Goal: Check status: Check status

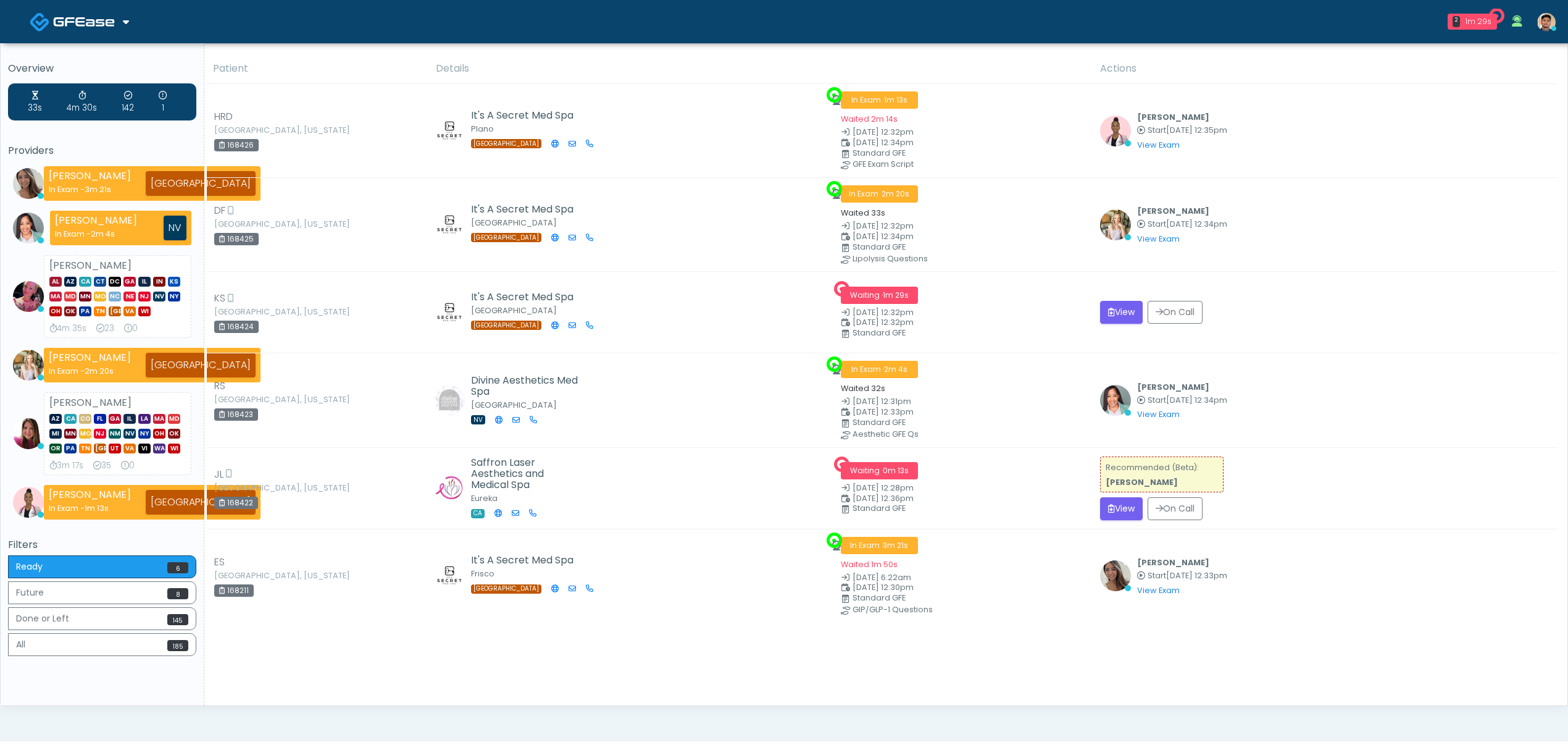
click at [82, 634] on div "Ready 6 Future 8 Done or Left 145 All 185" at bounding box center [102, 607] width 188 height 104
click at [85, 643] on button "All 185" at bounding box center [102, 644] width 188 height 23
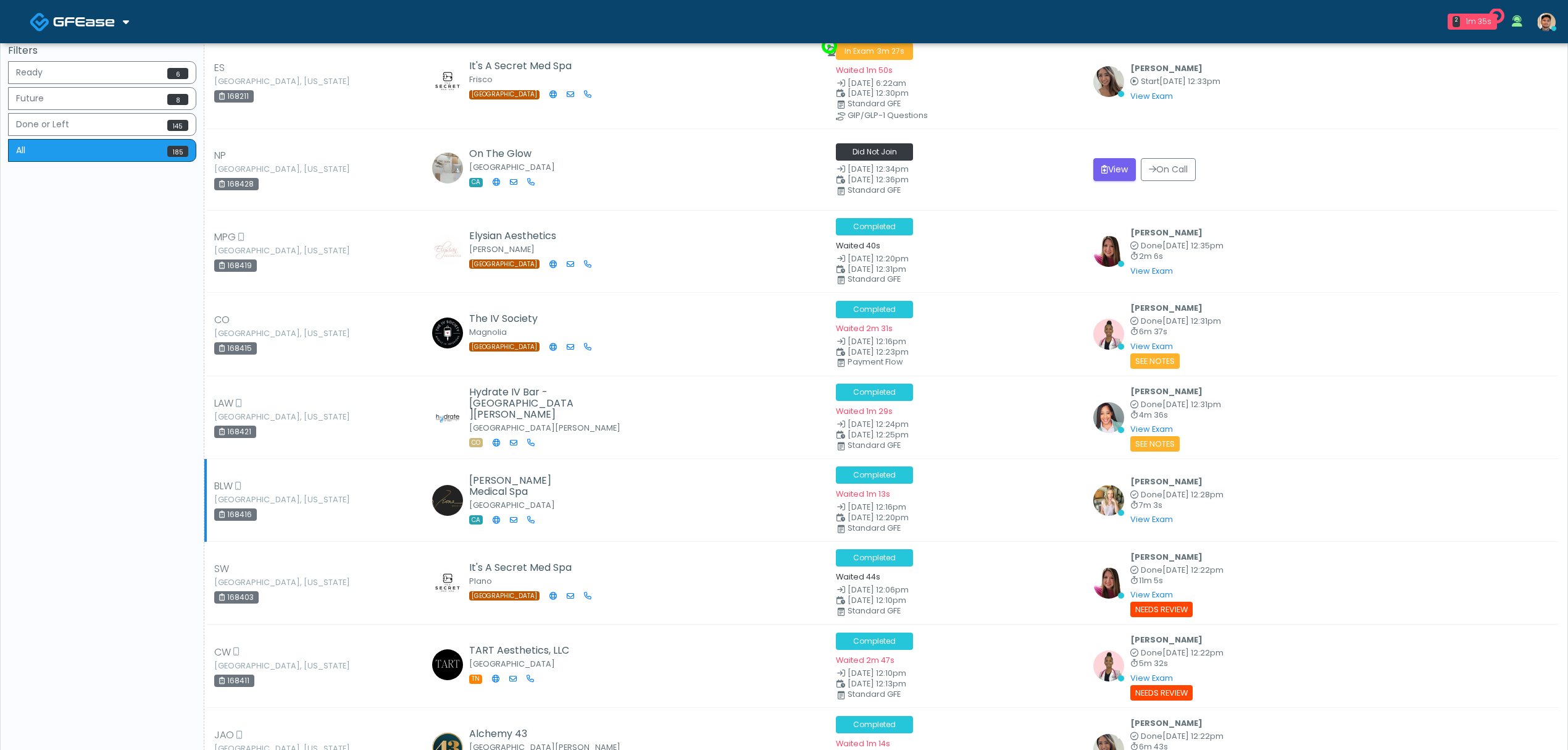
scroll to position [2171, 0]
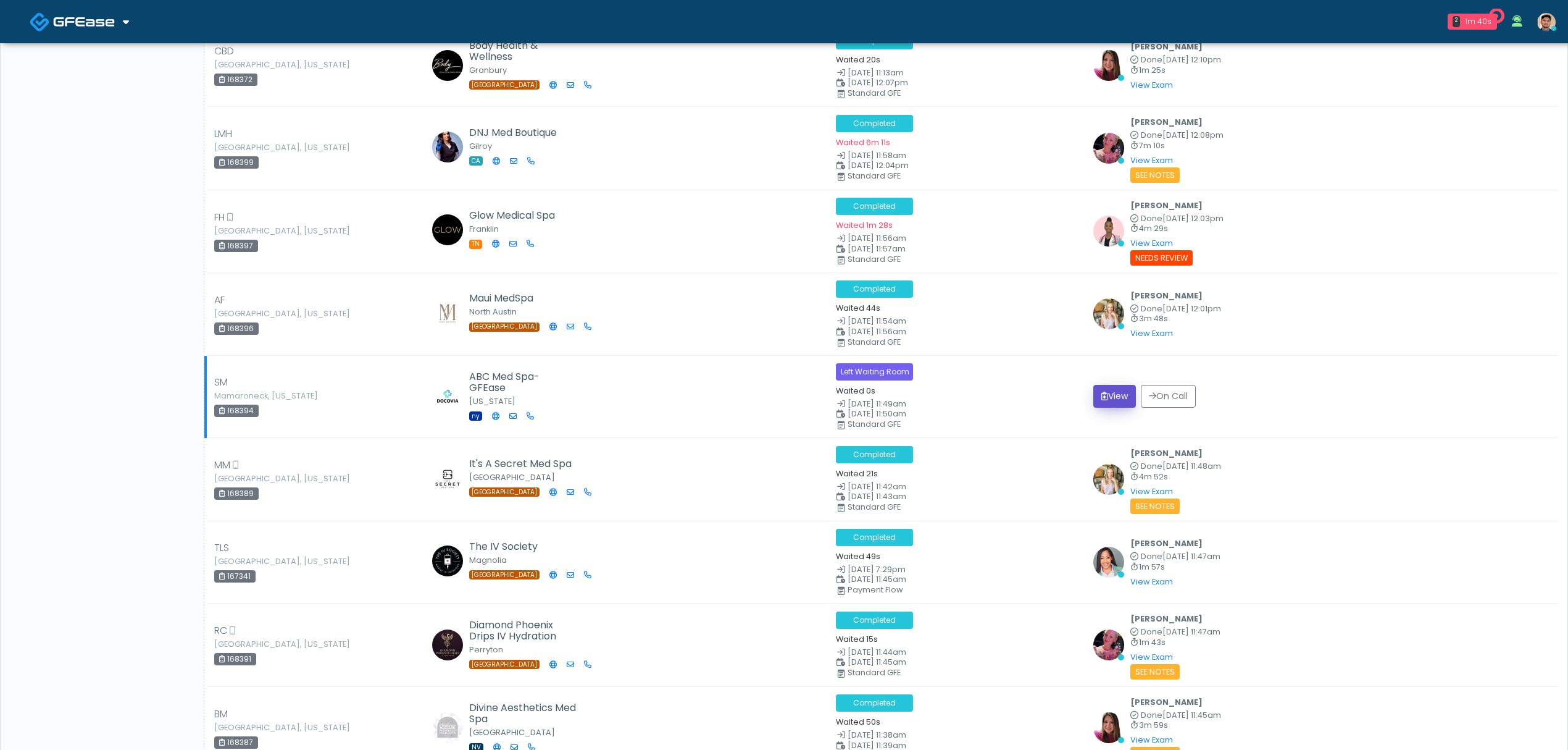
click at [1102, 397] on button "View" at bounding box center [1114, 396] width 42 height 23
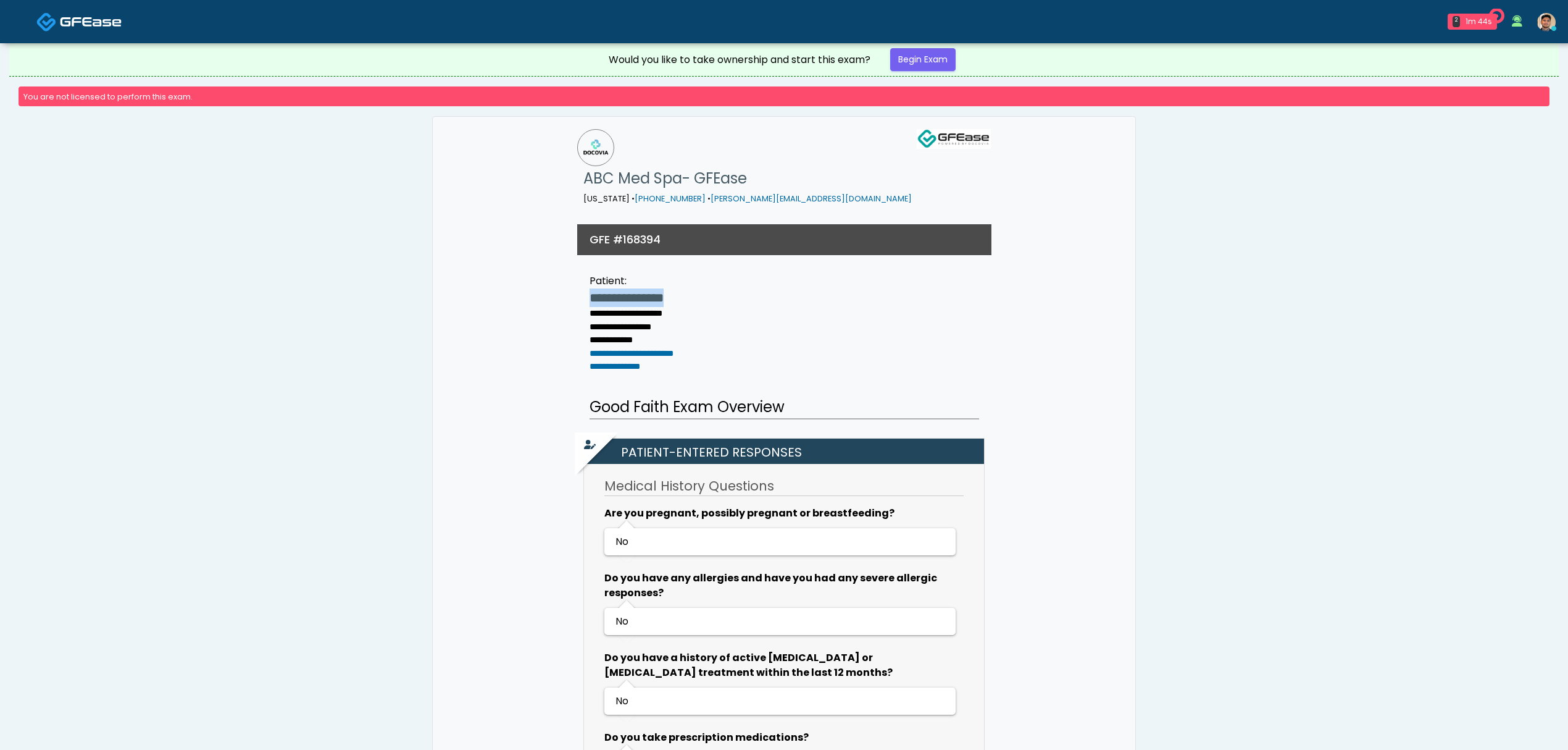
drag, startPoint x: 591, startPoint y: 274, endPoint x: 707, endPoint y: 272, distance: 116.0
click at [707, 289] on h3 "**********" at bounding box center [650, 298] width 121 height 19
